Goal: Find specific page/section: Find specific page/section

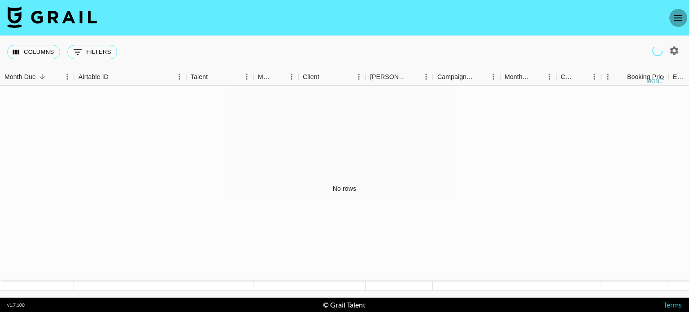
click at [675, 16] on icon "open drawer" at bounding box center [678, 18] width 11 height 11
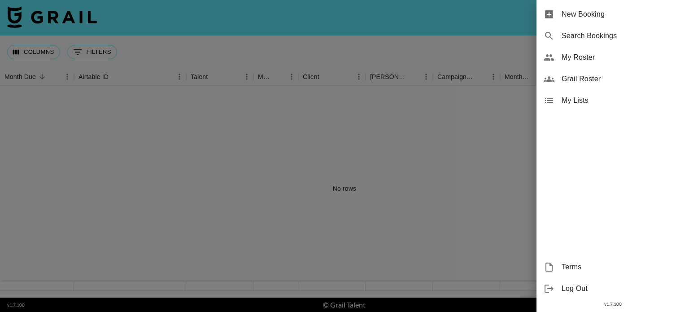
click at [621, 74] on span "Grail Roster" at bounding box center [622, 79] width 120 height 11
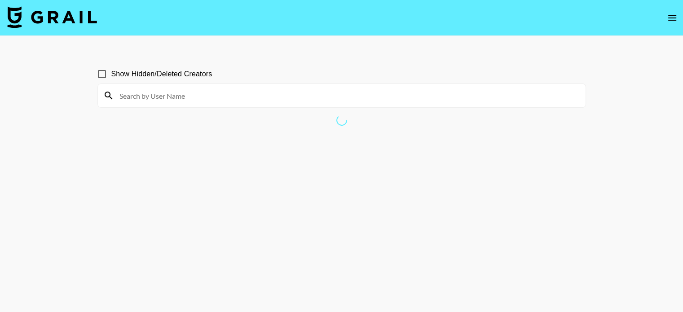
click at [235, 74] on div "Show Hidden/Deleted Creators" at bounding box center [341, 74] width 488 height 19
click at [242, 91] on input at bounding box center [347, 95] width 466 height 14
type input "foodierandy"
click at [303, 89] on input "foodierandy" at bounding box center [347, 95] width 466 height 14
click at [231, 91] on input "foodierandy" at bounding box center [347, 95] width 466 height 14
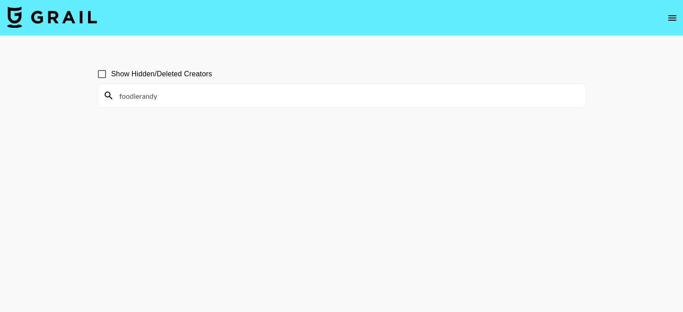
click at [230, 146] on section "Show Hidden/Deleted Creators foodierandy" at bounding box center [341, 177] width 488 height 240
